Goal: Information Seeking & Learning: Learn about a topic

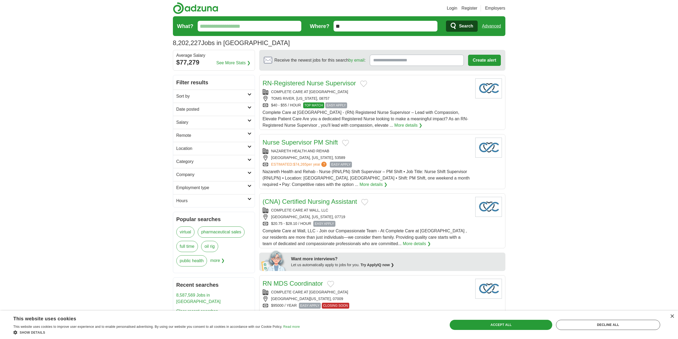
click at [223, 159] on h2 "Category" at bounding box center [211, 161] width 71 height 6
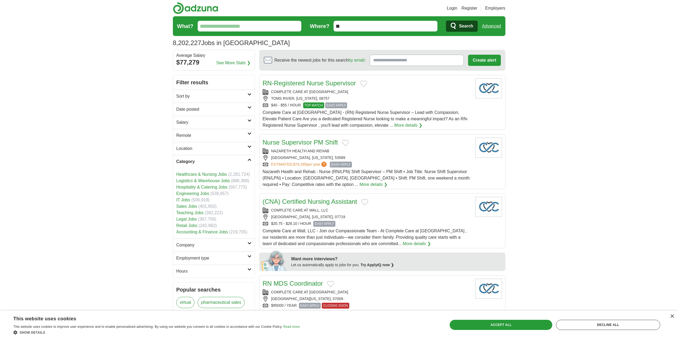
click at [234, 22] on input "What?" at bounding box center [250, 26] width 104 height 11
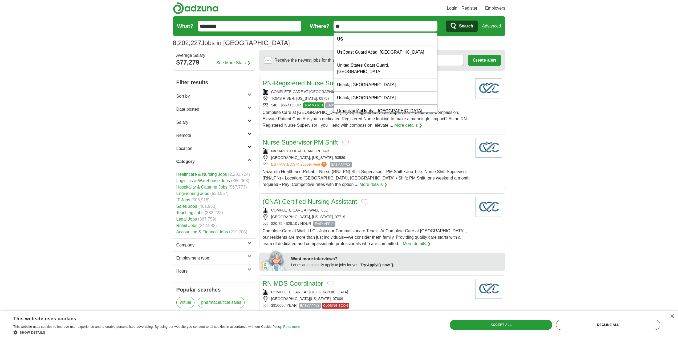
click at [254, 23] on input "********" at bounding box center [250, 26] width 104 height 11
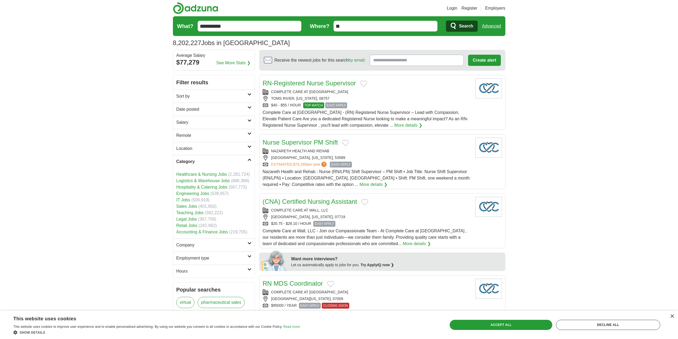
type input "**********"
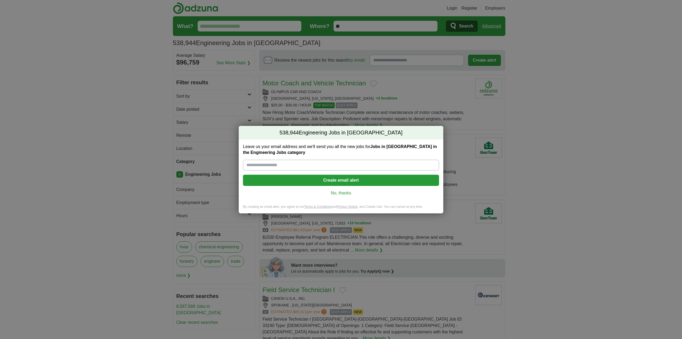
click at [345, 191] on link "No, thanks" at bounding box center [341, 193] width 188 height 6
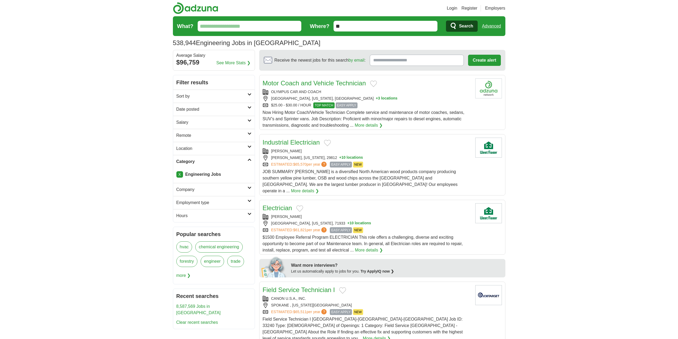
click at [203, 149] on h2 "Location" at bounding box center [211, 148] width 71 height 6
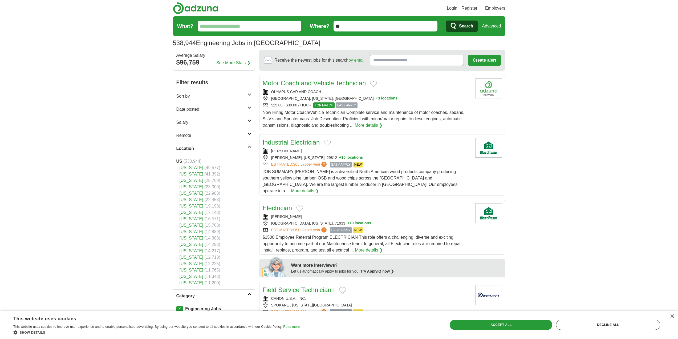
click at [195, 263] on link "[US_STATE]" at bounding box center [192, 263] width 24 height 5
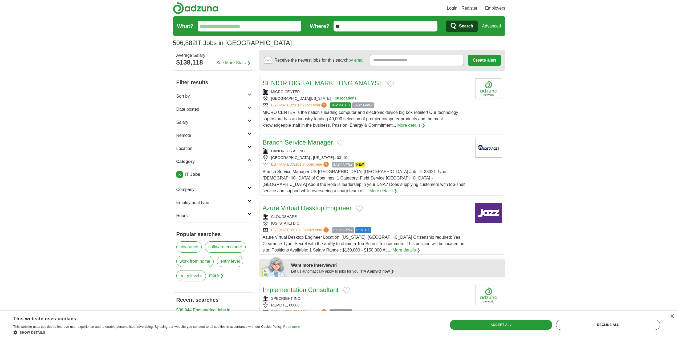
click at [202, 148] on h2 "Location" at bounding box center [211, 148] width 71 height 6
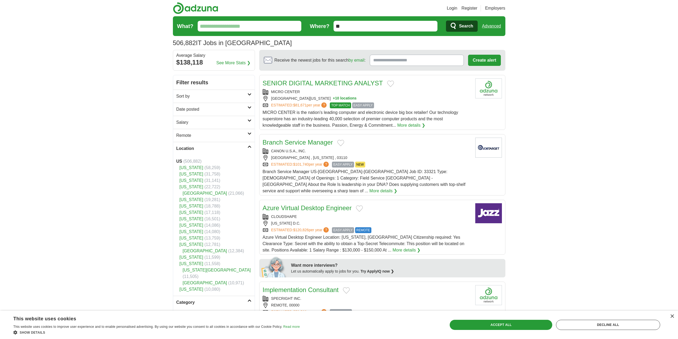
click at [196, 265] on link "[US_STATE]" at bounding box center [192, 263] width 24 height 5
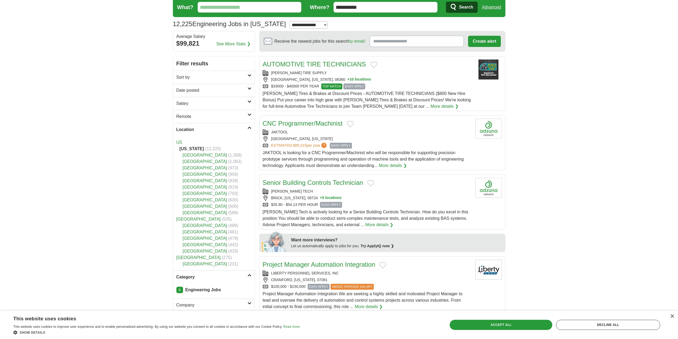
scroll to position [107, 0]
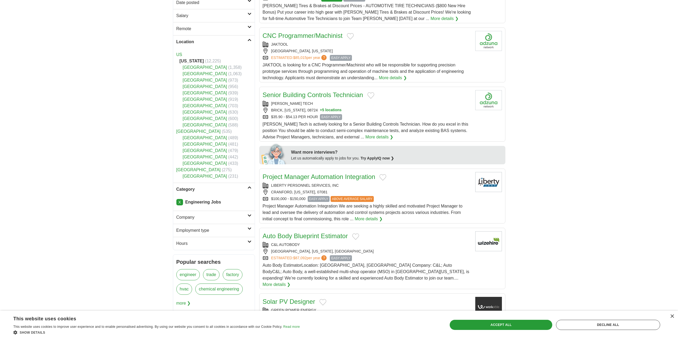
click at [226, 193] on link "Category" at bounding box center [214, 189] width 82 height 13
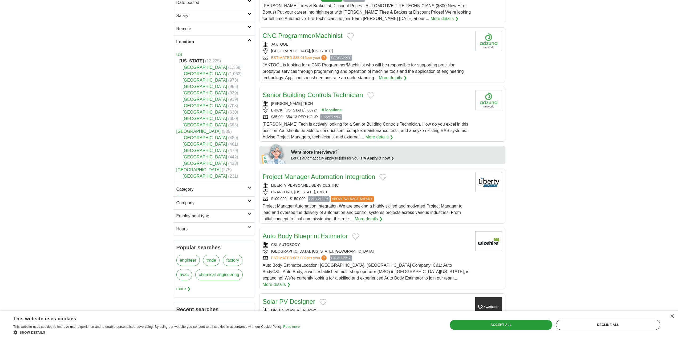
click at [226, 193] on link "Category" at bounding box center [214, 189] width 82 height 13
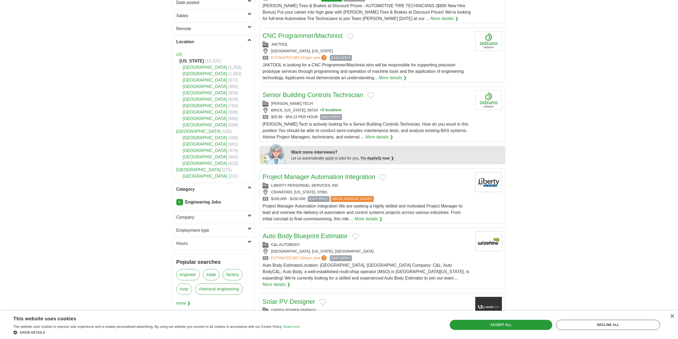
click at [180, 199] on link "X" at bounding box center [179, 202] width 7 height 6
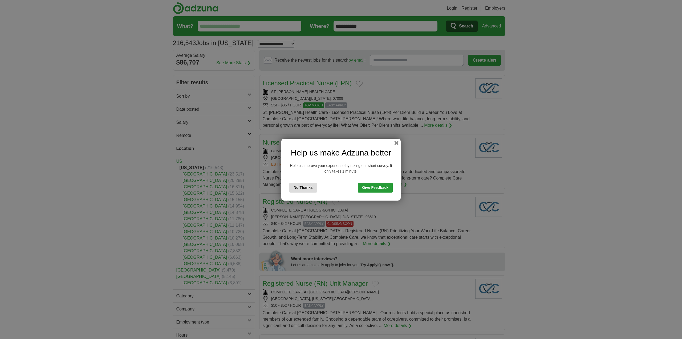
click at [309, 192] on button "No Thanks" at bounding box center [303, 188] width 28 height 10
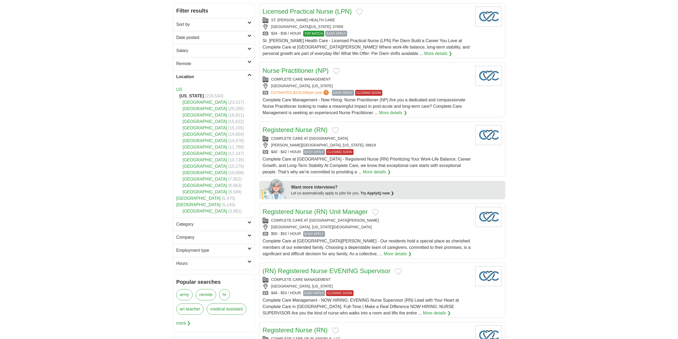
scroll to position [80, 0]
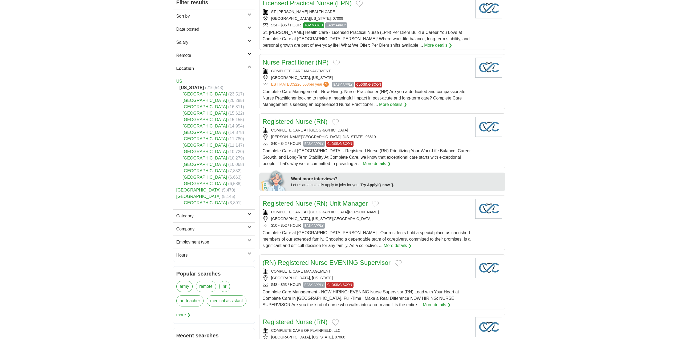
click at [208, 219] on link "Category" at bounding box center [214, 215] width 82 height 13
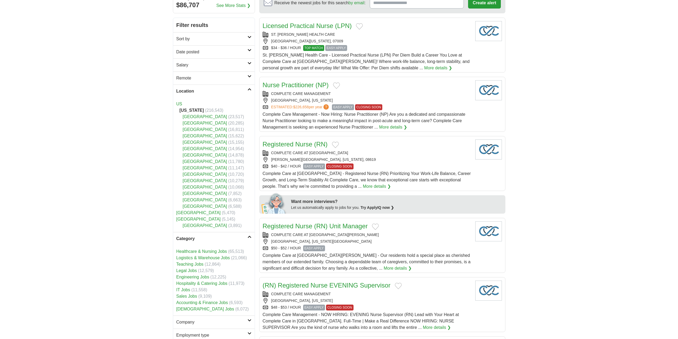
scroll to position [0, 0]
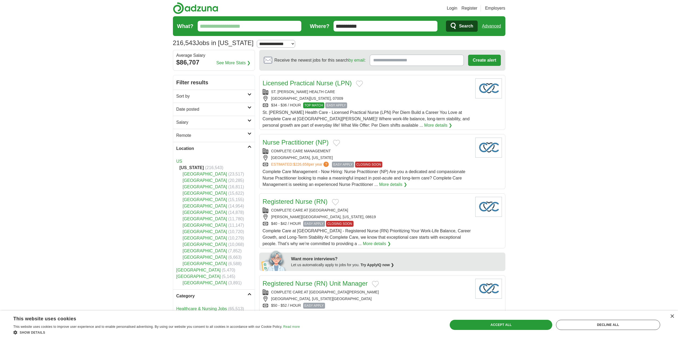
click at [256, 34] on form "**********" at bounding box center [339, 26] width 333 height 20
click at [254, 29] on input "What?" at bounding box center [250, 26] width 104 height 11
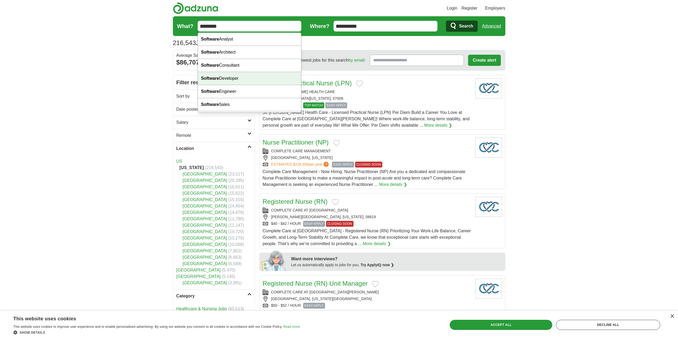
click at [237, 76] on div "Software Developer" at bounding box center [249, 78] width 103 height 13
type input "**********"
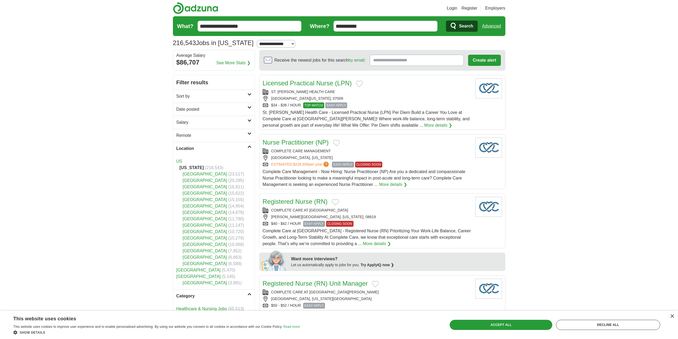
click at [462, 28] on span "Search" at bounding box center [466, 26] width 14 height 11
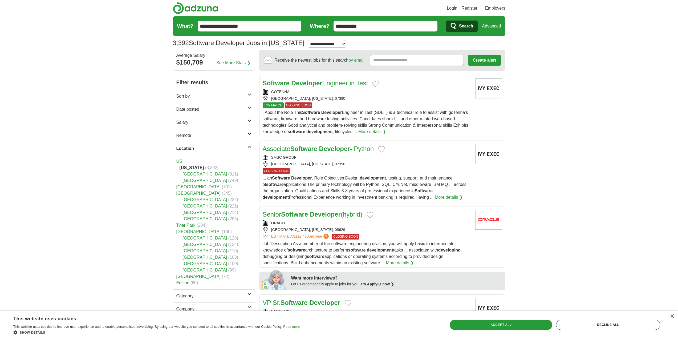
click at [204, 149] on h2 "Location" at bounding box center [211, 148] width 71 height 6
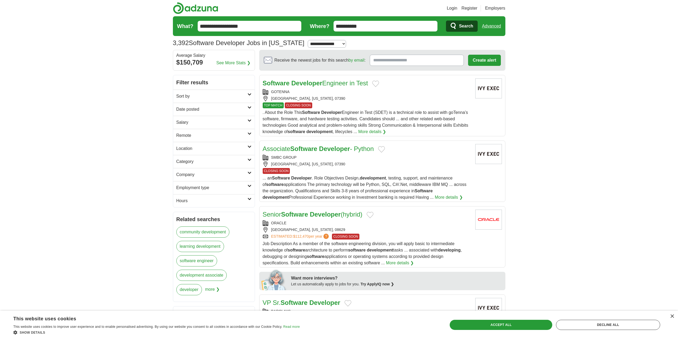
click at [203, 203] on h2 "Hours" at bounding box center [211, 200] width 71 height 6
click at [203, 202] on h2 "Hours" at bounding box center [211, 200] width 71 height 6
click at [201, 187] on h2 "Employment type" at bounding box center [211, 187] width 71 height 6
click at [201, 171] on h2 "Company" at bounding box center [211, 174] width 71 height 6
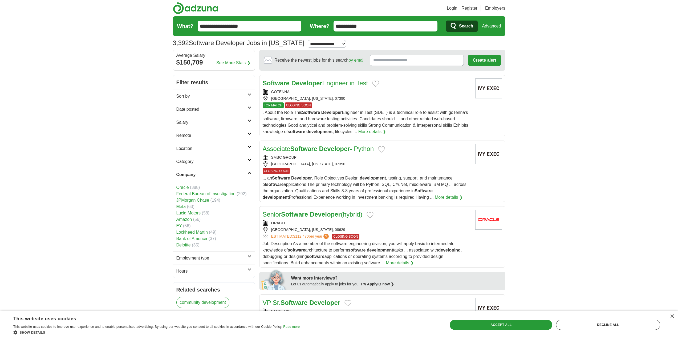
click at [201, 171] on h2 "Company" at bounding box center [211, 174] width 71 height 6
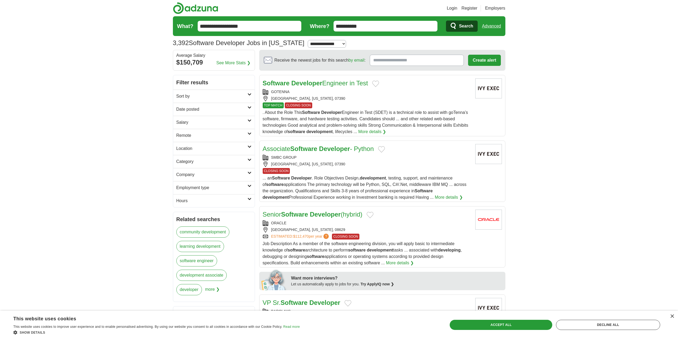
click at [200, 156] on link "Category" at bounding box center [214, 161] width 82 height 13
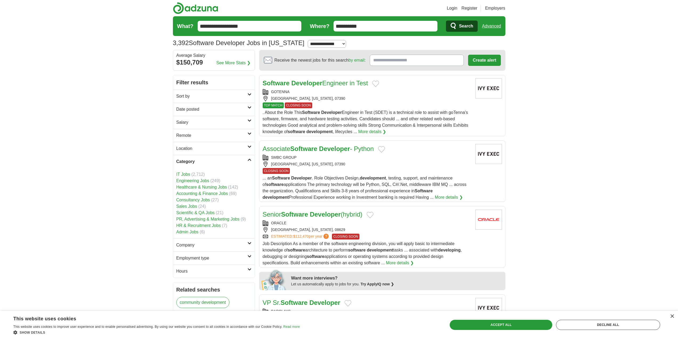
click at [199, 159] on h2 "Category" at bounding box center [211, 161] width 71 height 6
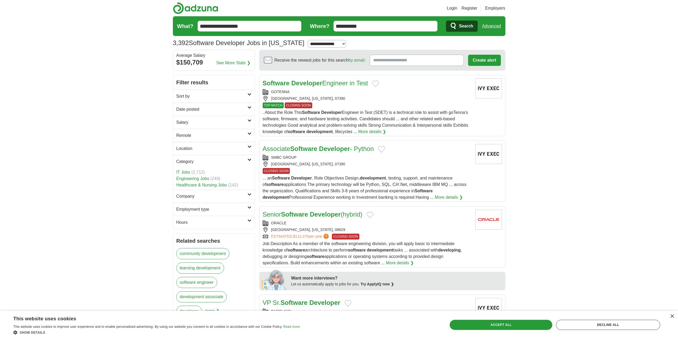
click at [199, 151] on h2 "Location" at bounding box center [211, 148] width 71 height 6
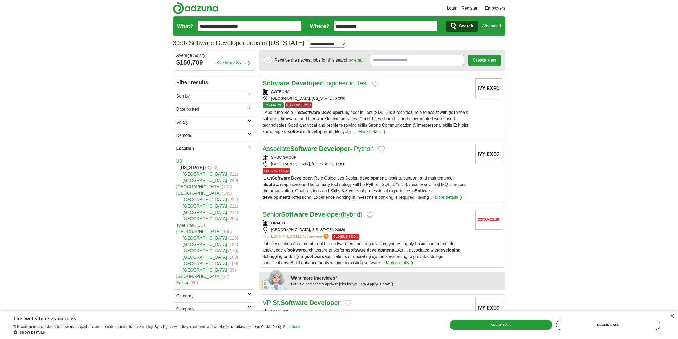
click at [199, 147] on h2 "Location" at bounding box center [211, 148] width 71 height 6
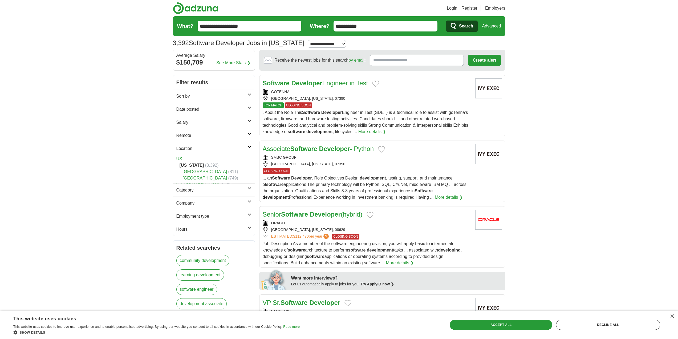
click at [199, 132] on h2 "Remote" at bounding box center [211, 135] width 71 height 6
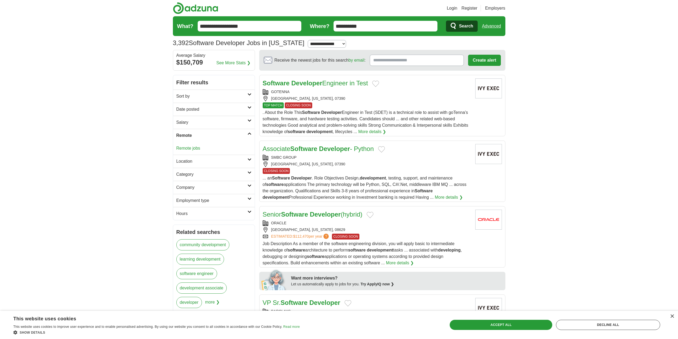
click at [198, 126] on link "Salary" at bounding box center [214, 122] width 82 height 13
click at [198, 114] on link "Date posted" at bounding box center [214, 109] width 82 height 13
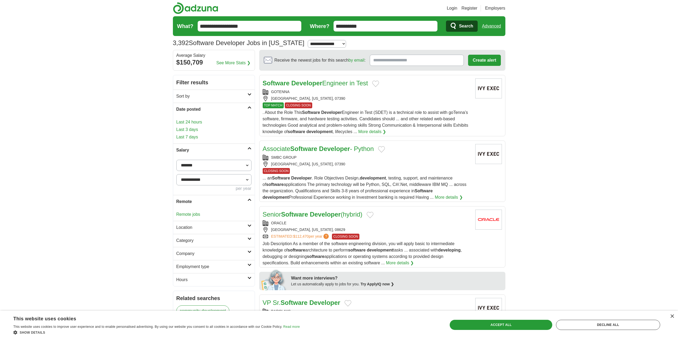
click at [202, 95] on h2 "Sort by" at bounding box center [211, 96] width 71 height 6
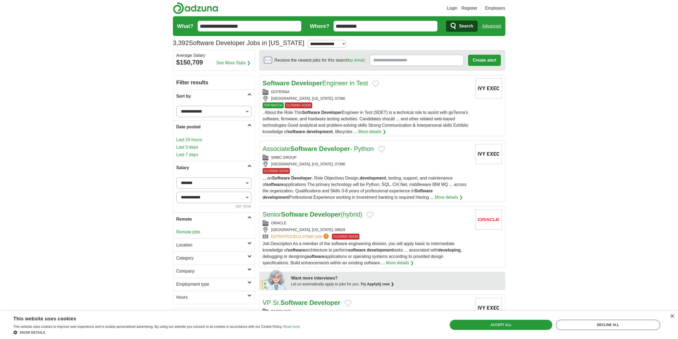
click at [194, 140] on link "Last 24 hours" at bounding box center [213, 139] width 75 height 6
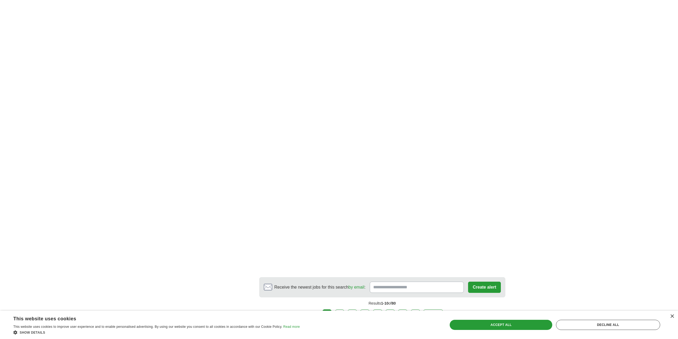
scroll to position [799, 0]
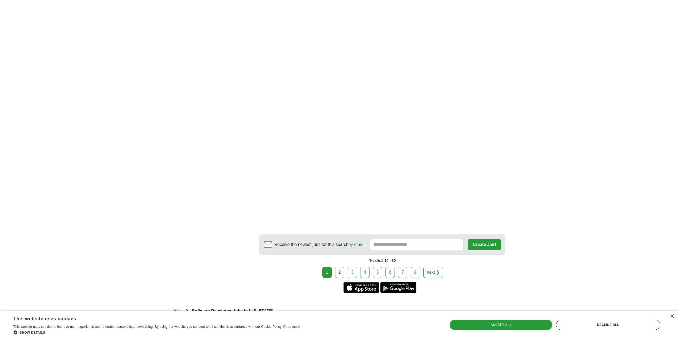
click at [427, 266] on link "next ❯" at bounding box center [433, 271] width 20 height 11
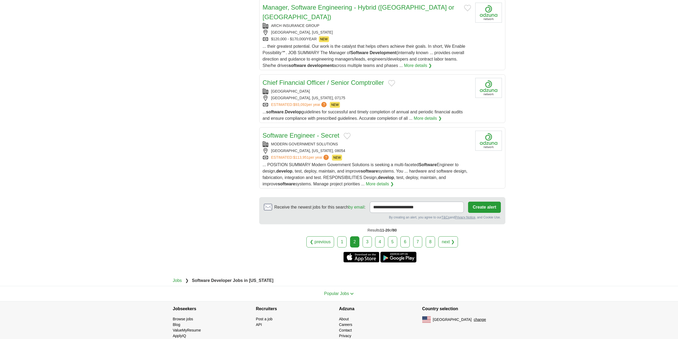
drag, startPoint x: 233, startPoint y: 179, endPoint x: 236, endPoint y: 293, distance: 114.1
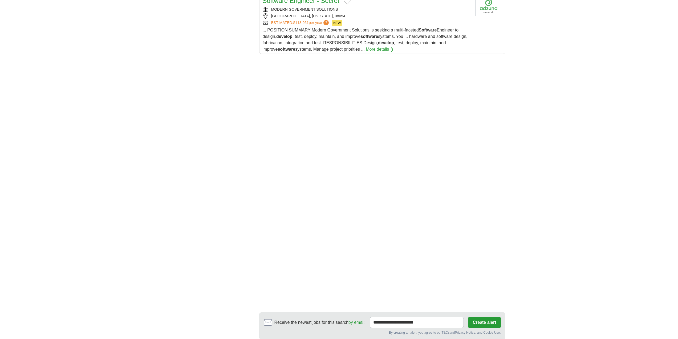
scroll to position [817, 0]
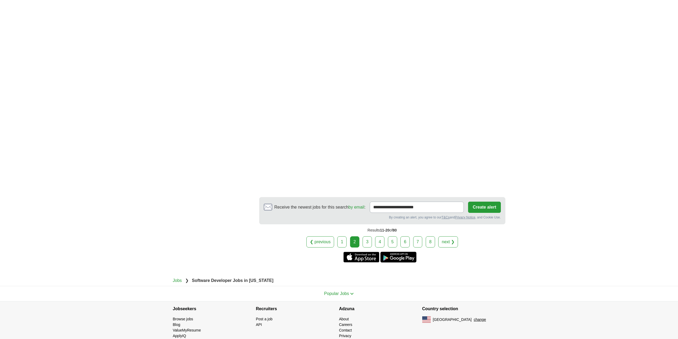
drag, startPoint x: 181, startPoint y: 149, endPoint x: 225, endPoint y: 262, distance: 121.0
click at [307, 236] on div "❮ previous 1 2 3 4 5 6 7 8 next ❯" at bounding box center [382, 241] width 246 height 11
click at [311, 236] on link "❮ previous" at bounding box center [320, 241] width 28 height 11
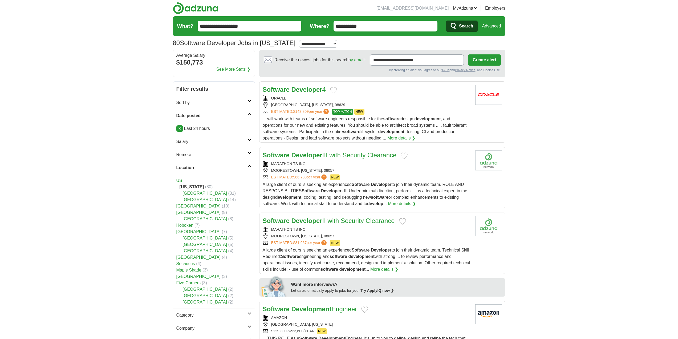
drag, startPoint x: 211, startPoint y: 150, endPoint x: 198, endPoint y: 283, distance: 133.3
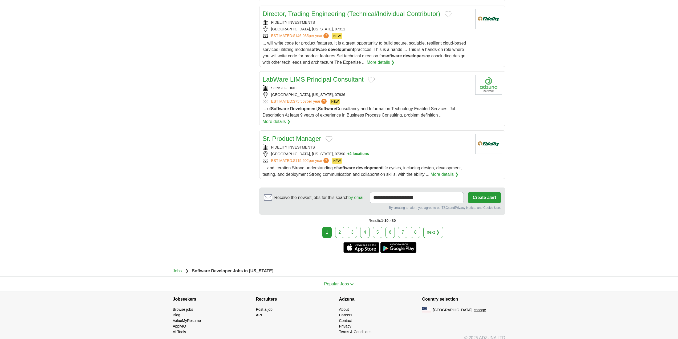
drag, startPoint x: 153, startPoint y: 206, endPoint x: 155, endPoint y: 286, distance: 80.0
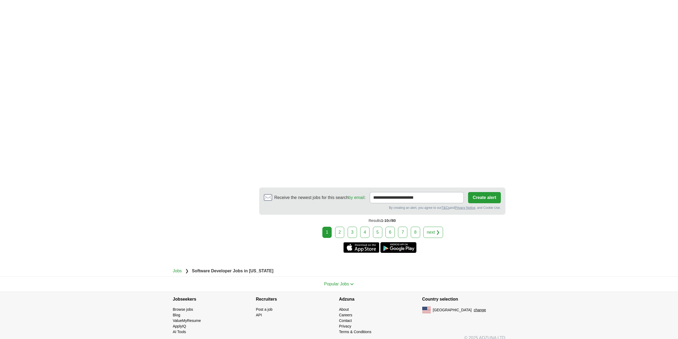
drag, startPoint x: 194, startPoint y: 187, endPoint x: 197, endPoint y: 240, distance: 53.6
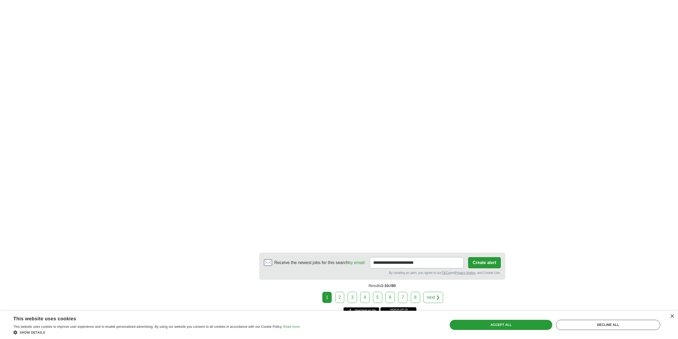
scroll to position [821, 0]
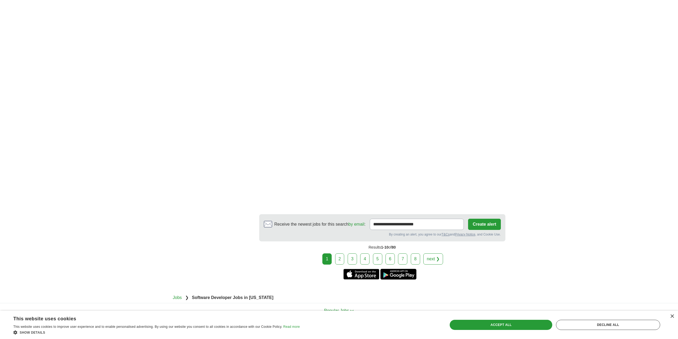
click at [434, 255] on link "next ❯" at bounding box center [433, 258] width 20 height 11
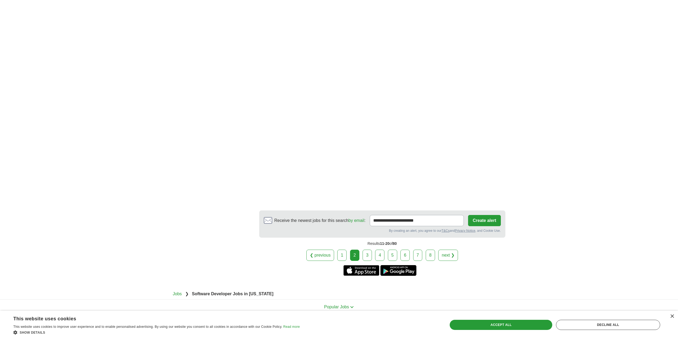
scroll to position [799, 0]
click at [444, 248] on link "next ❯" at bounding box center [448, 253] width 20 height 11
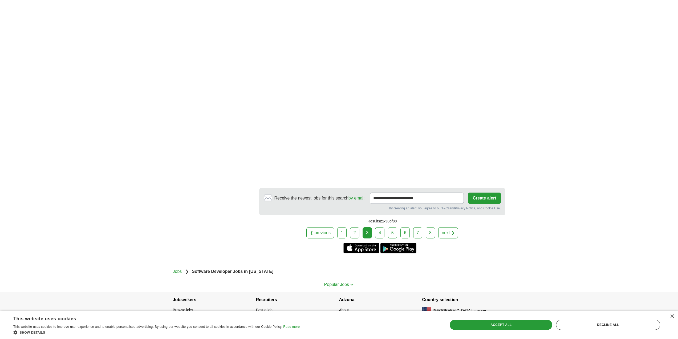
scroll to position [832, 0]
click at [446, 229] on link "next ❯" at bounding box center [448, 232] width 20 height 11
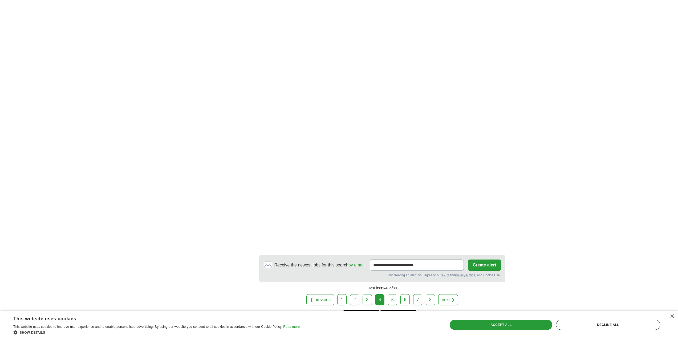
scroll to position [746, 0]
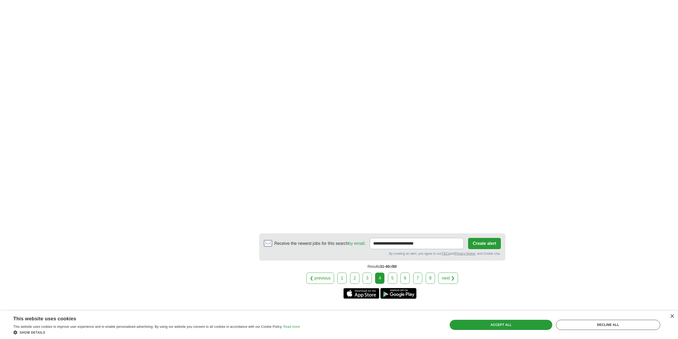
click at [450, 272] on link "next ❯" at bounding box center [448, 277] width 20 height 11
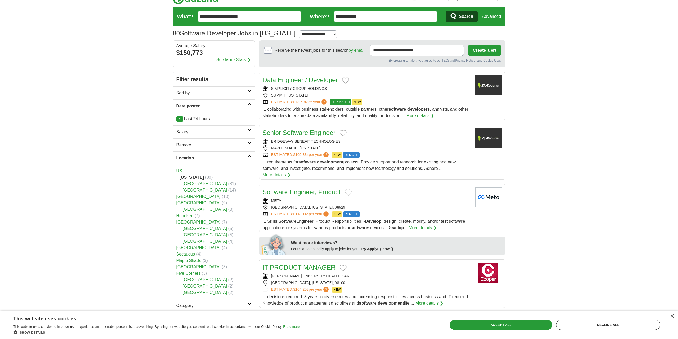
scroll to position [0, 0]
